Goal: Information Seeking & Learning: Learn about a topic

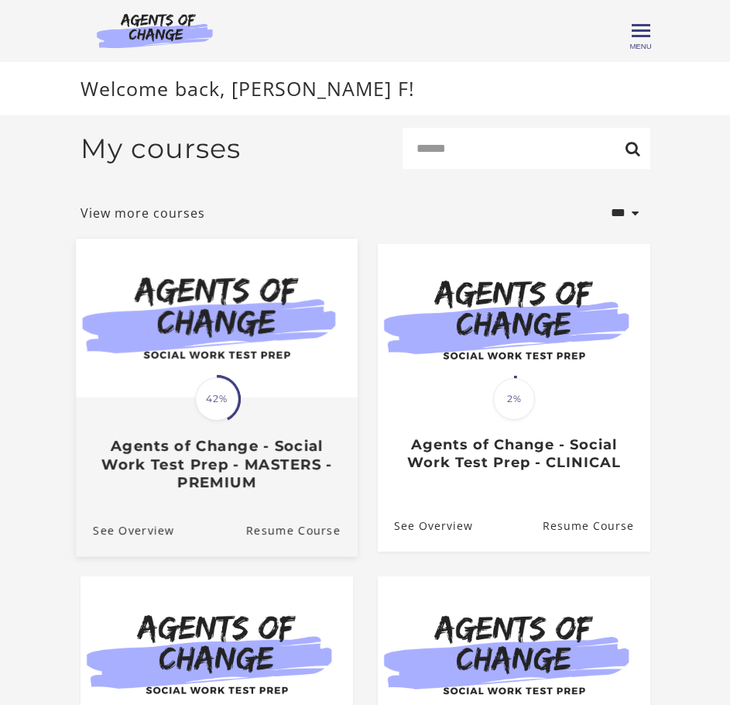
click at [221, 308] on img at bounding box center [217, 318] width 282 height 159
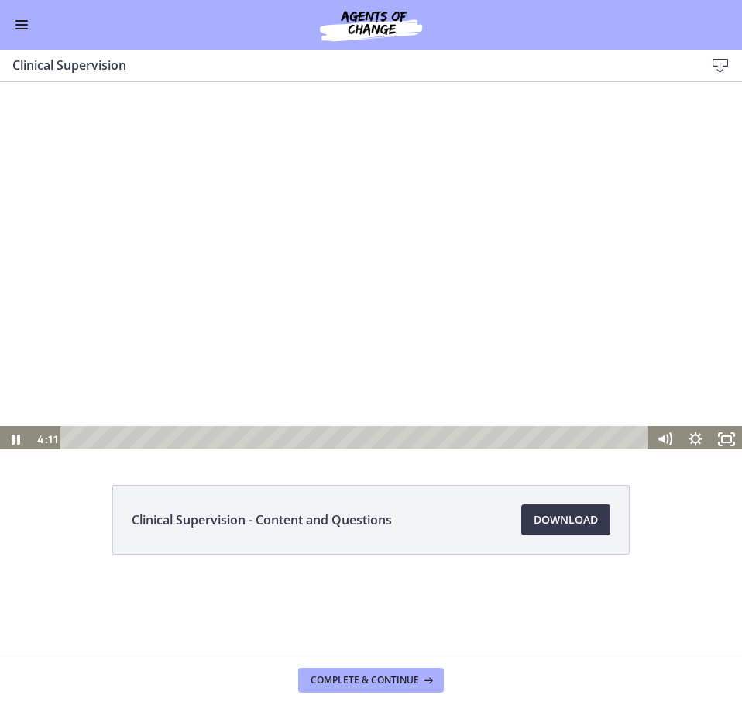
click at [619, 314] on div at bounding box center [371, 265] width 742 height 373
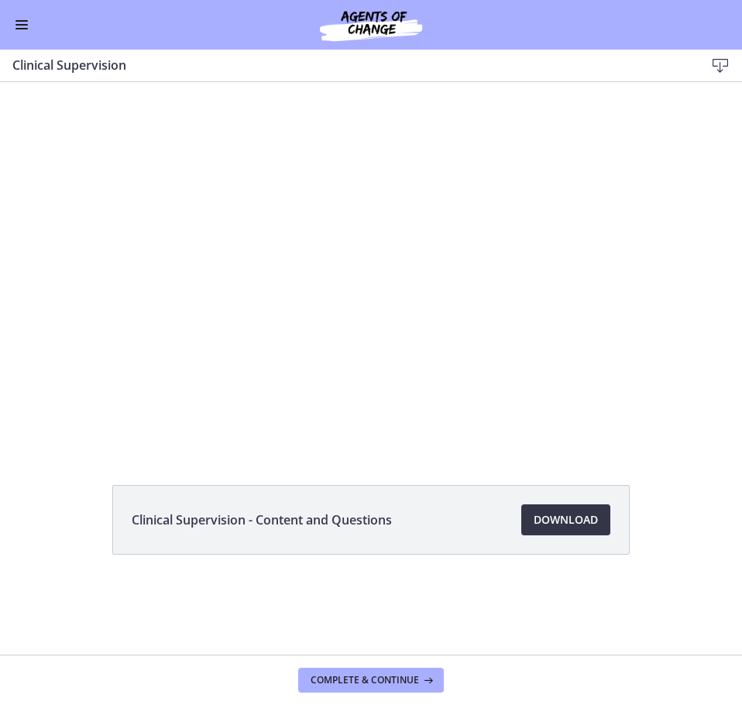
click at [571, 523] on span "Download Opens in a new window" at bounding box center [566, 519] width 64 height 19
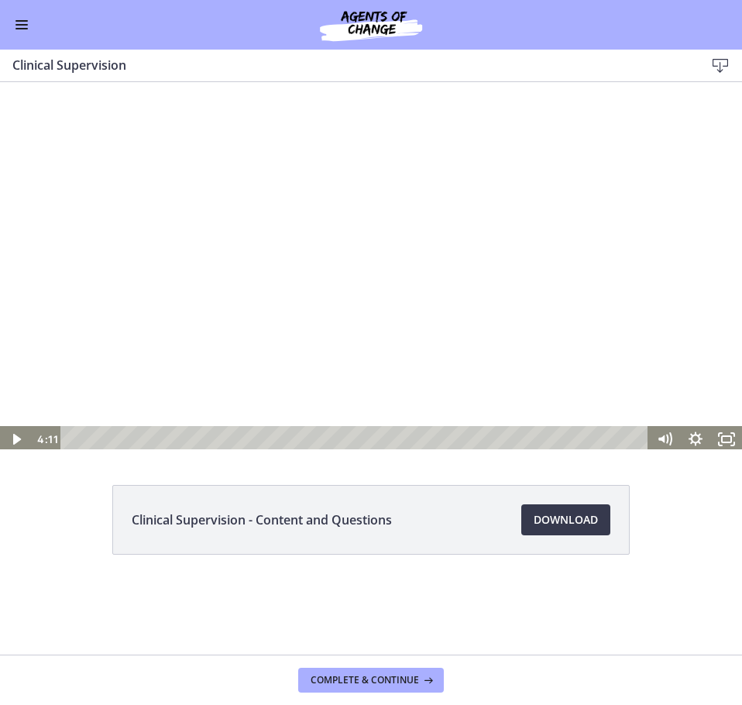
click at [180, 223] on div at bounding box center [371, 265] width 742 height 373
click at [272, 268] on div at bounding box center [371, 265] width 742 height 373
